Goal: Navigation & Orientation: Find specific page/section

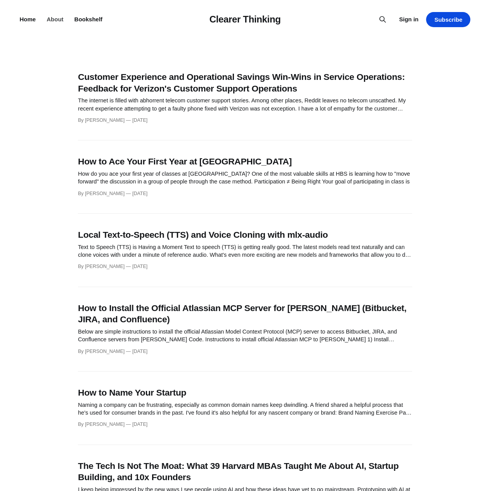
click at [48, 21] on link "About" at bounding box center [55, 19] width 17 height 7
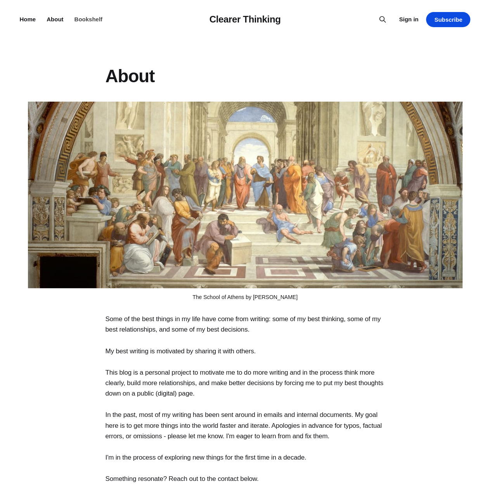
click at [85, 19] on link "Bookshelf" at bounding box center [88, 19] width 28 height 7
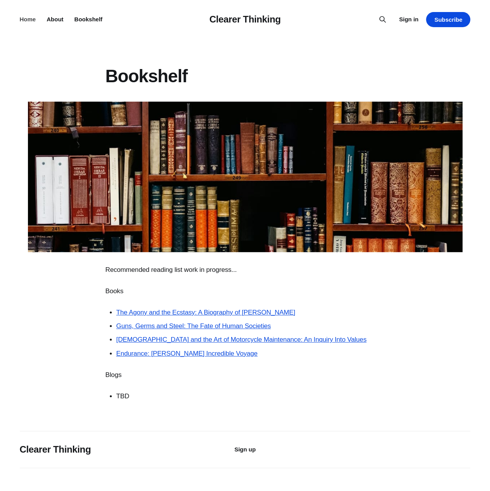
click at [30, 19] on link "Home" at bounding box center [28, 19] width 16 height 7
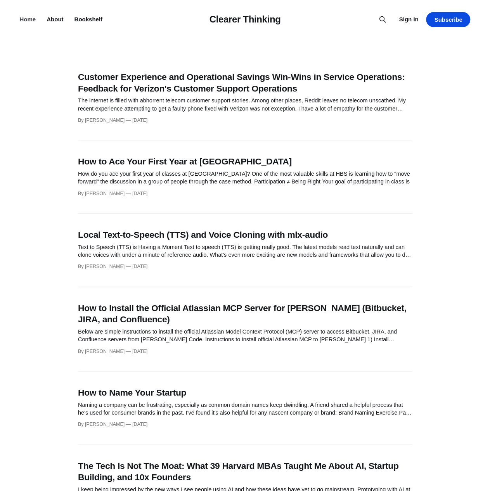
click at [25, 19] on link "Home" at bounding box center [28, 19] width 16 height 7
click at [54, 19] on link "About" at bounding box center [55, 19] width 17 height 7
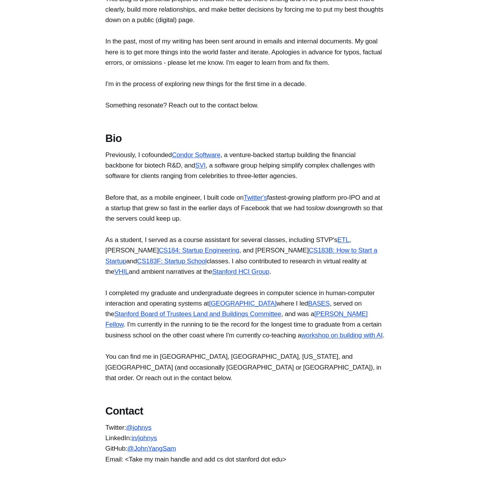
scroll to position [180, 0]
